Goal: Navigation & Orientation: Find specific page/section

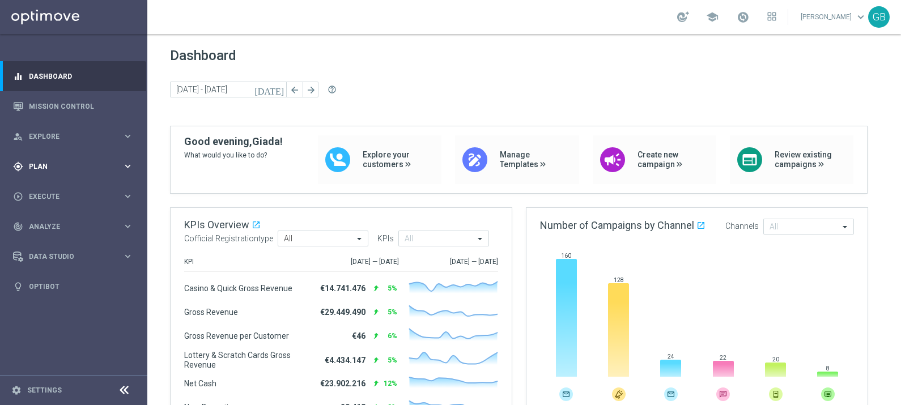
click at [46, 170] on div "gps_fixed Plan" at bounding box center [67, 166] width 109 height 10
click at [60, 224] on span "Templates" at bounding box center [70, 223] width 81 height 7
click at [54, 235] on div "Optimail" at bounding box center [90, 240] width 111 height 17
click at [49, 239] on link "Optimail" at bounding box center [76, 240] width 83 height 9
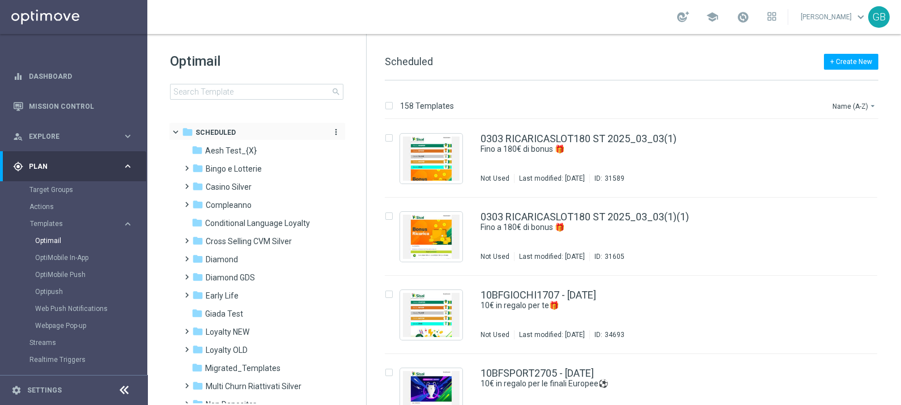
click at [221, 127] on span "Scheduled" at bounding box center [215, 132] width 40 height 10
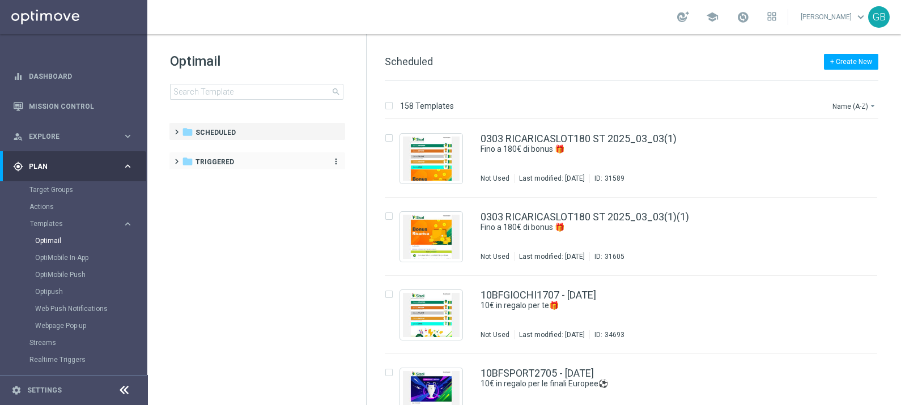
click at [223, 160] on span "Triggered" at bounding box center [214, 162] width 39 height 10
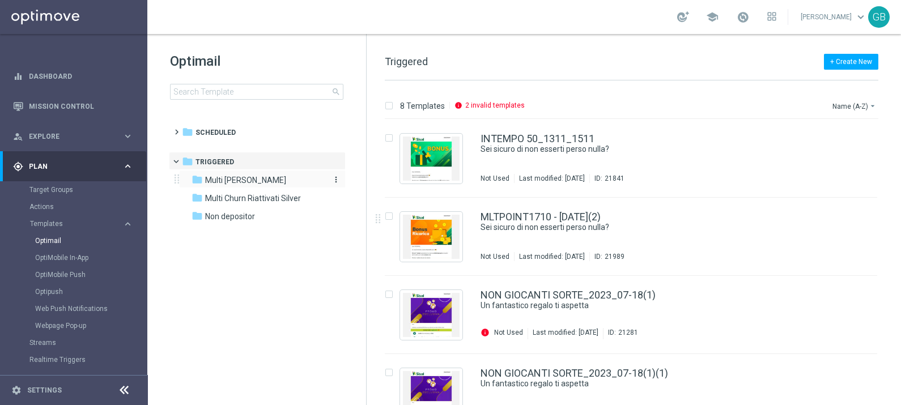
click at [257, 176] on span "Multi [PERSON_NAME]" at bounding box center [245, 180] width 81 height 10
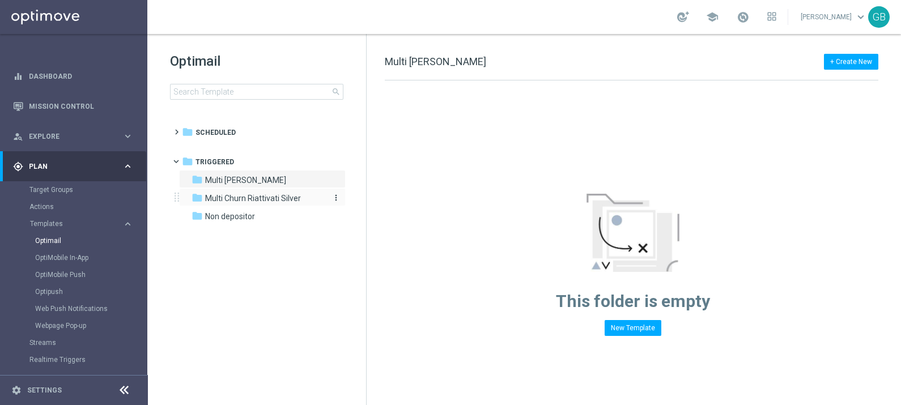
click at [253, 195] on span "Multi Churn Riattivati Silver" at bounding box center [253, 198] width 96 height 10
click at [233, 216] on span "Non depositor" at bounding box center [230, 216] width 50 height 10
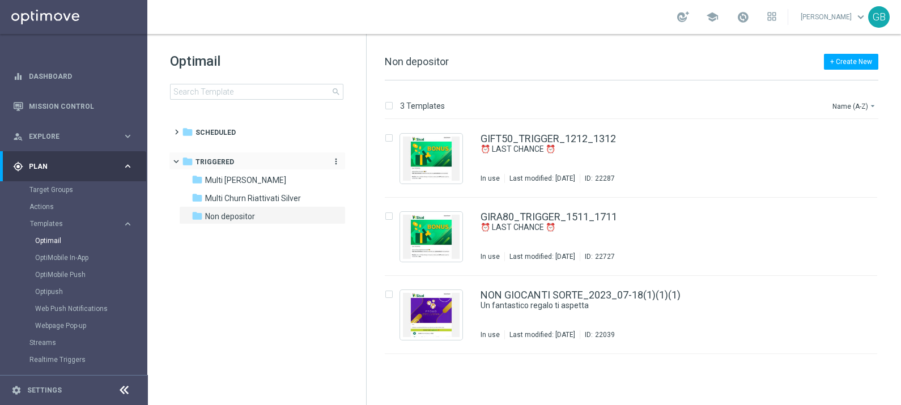
click at [213, 159] on span "Triggered" at bounding box center [214, 162] width 39 height 10
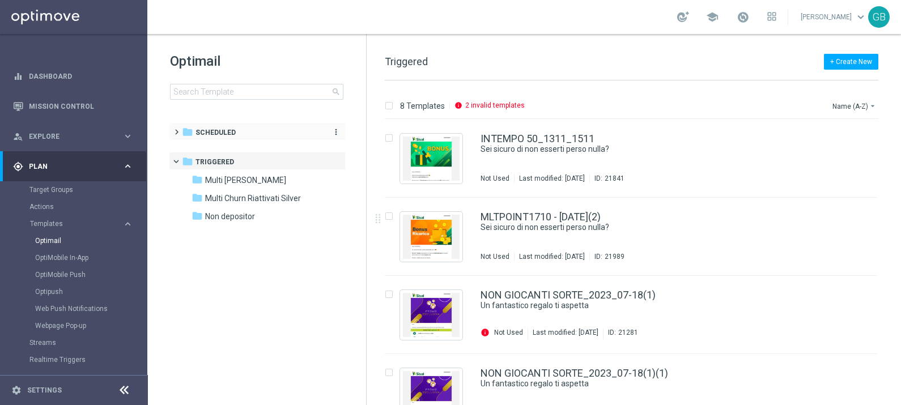
click at [200, 129] on span "Scheduled" at bounding box center [215, 132] width 40 height 10
